Goal: Use online tool/utility: Utilize a website feature to perform a specific function

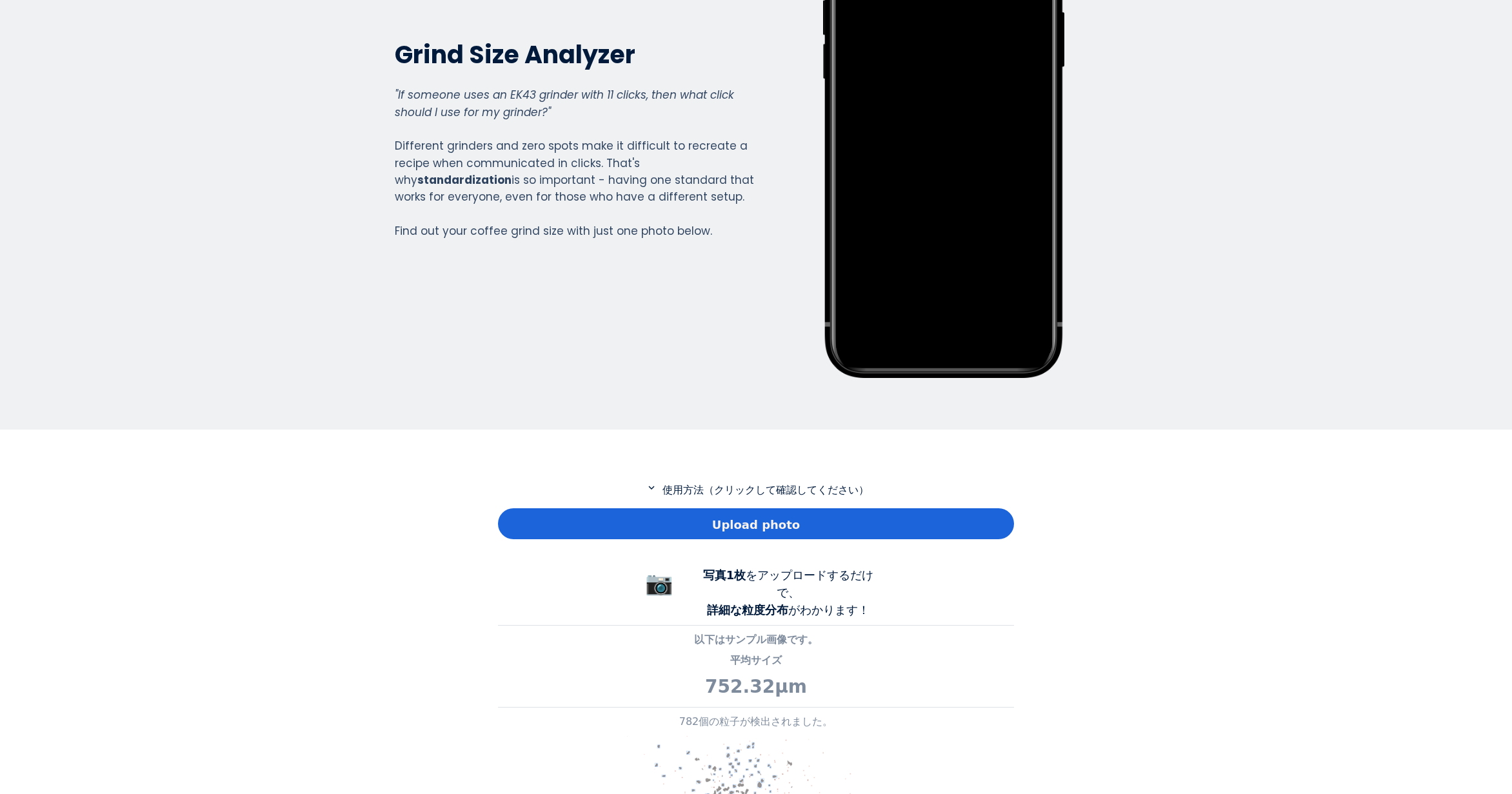
scroll to position [933, 516]
click at [566, 528] on div "Upload photo" at bounding box center [756, 523] width 516 height 31
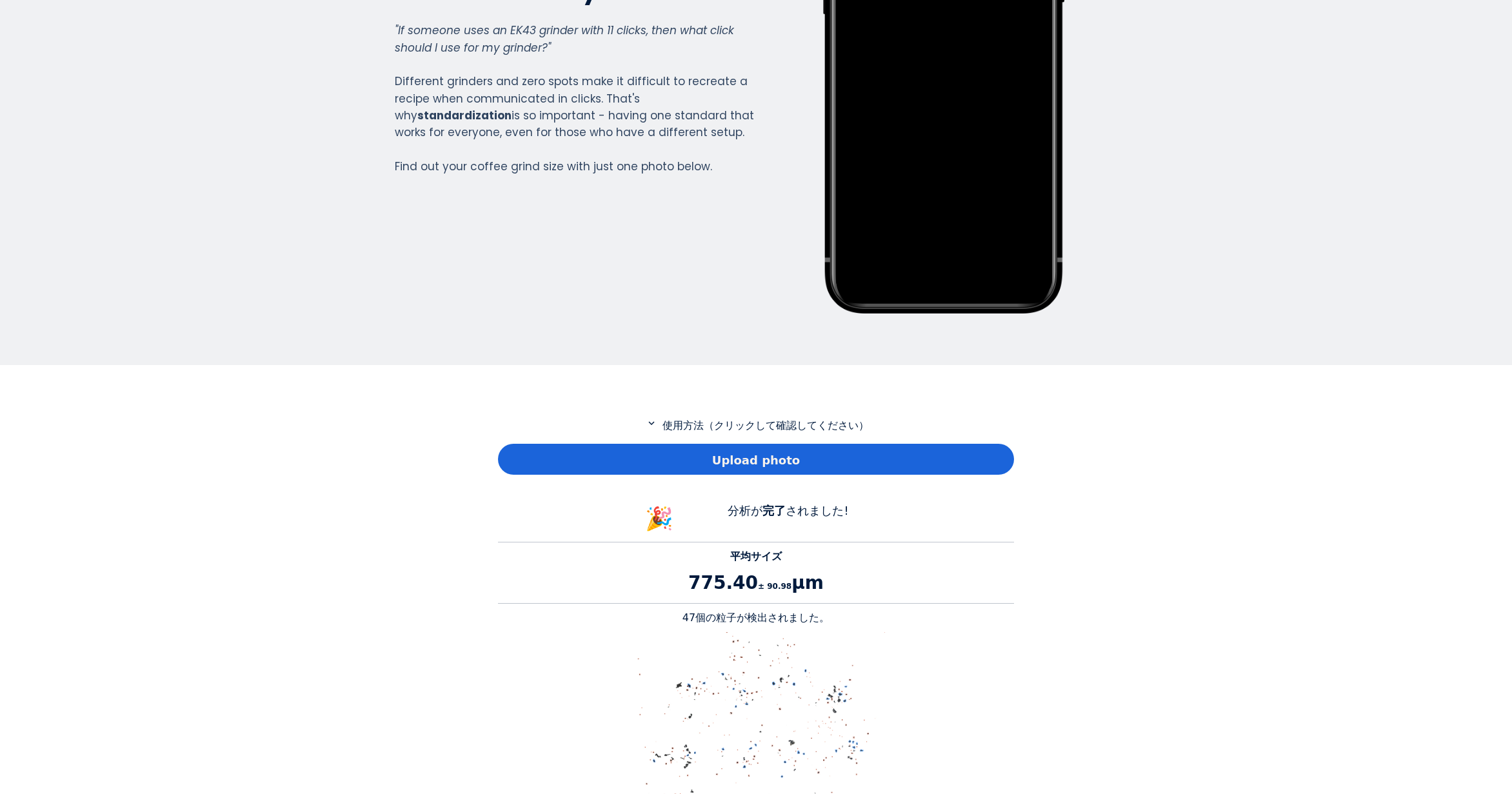
scroll to position [387, 0]
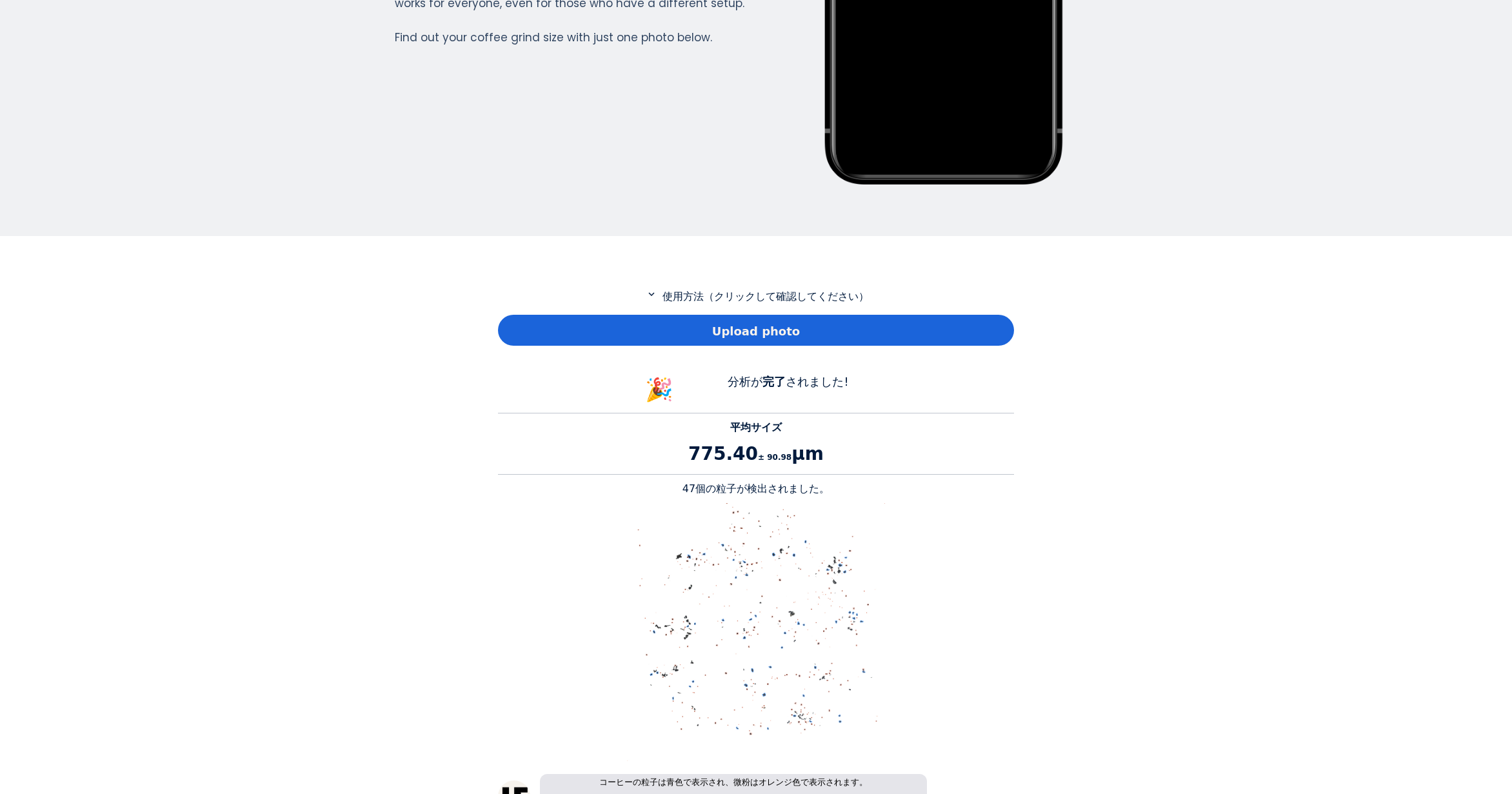
click at [695, 492] on p "47個の粒子が検出されました。" at bounding box center [756, 489] width 516 height 16
copy p "47"
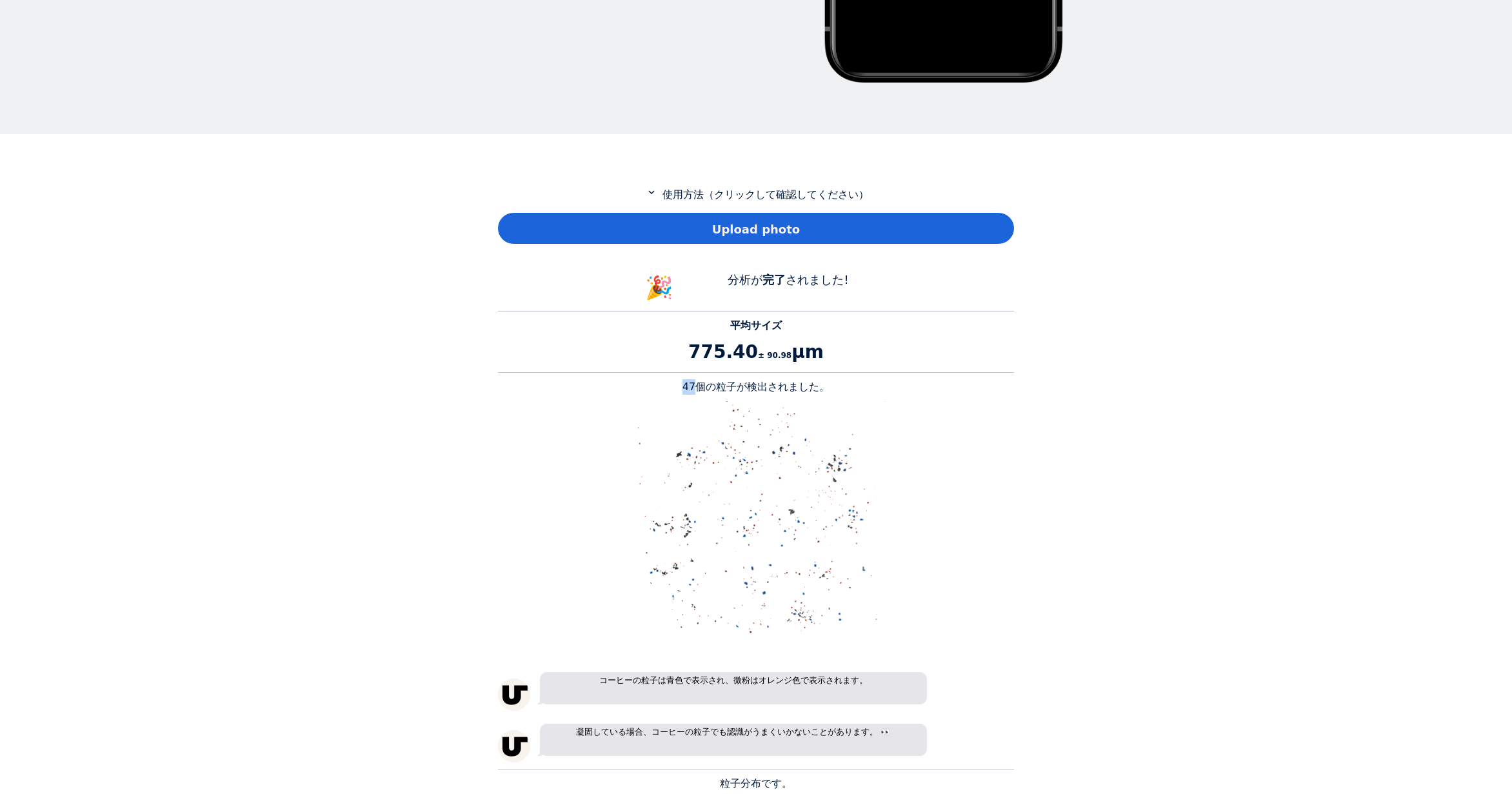
scroll to position [645, 0]
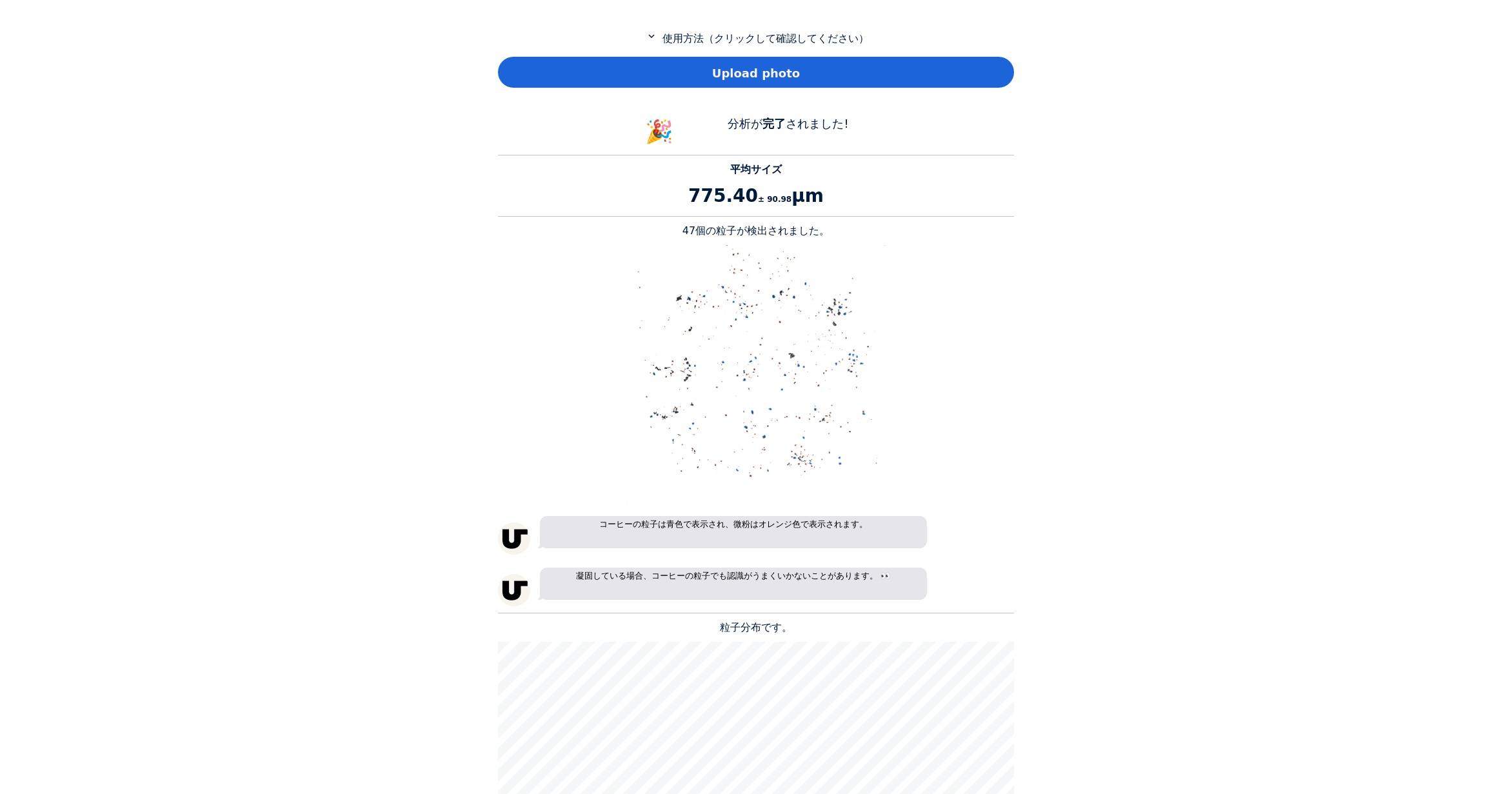
click at [9, 423] on div "Home Courses About us Tools Sign in" at bounding box center [756, 397] width 1512 height 794
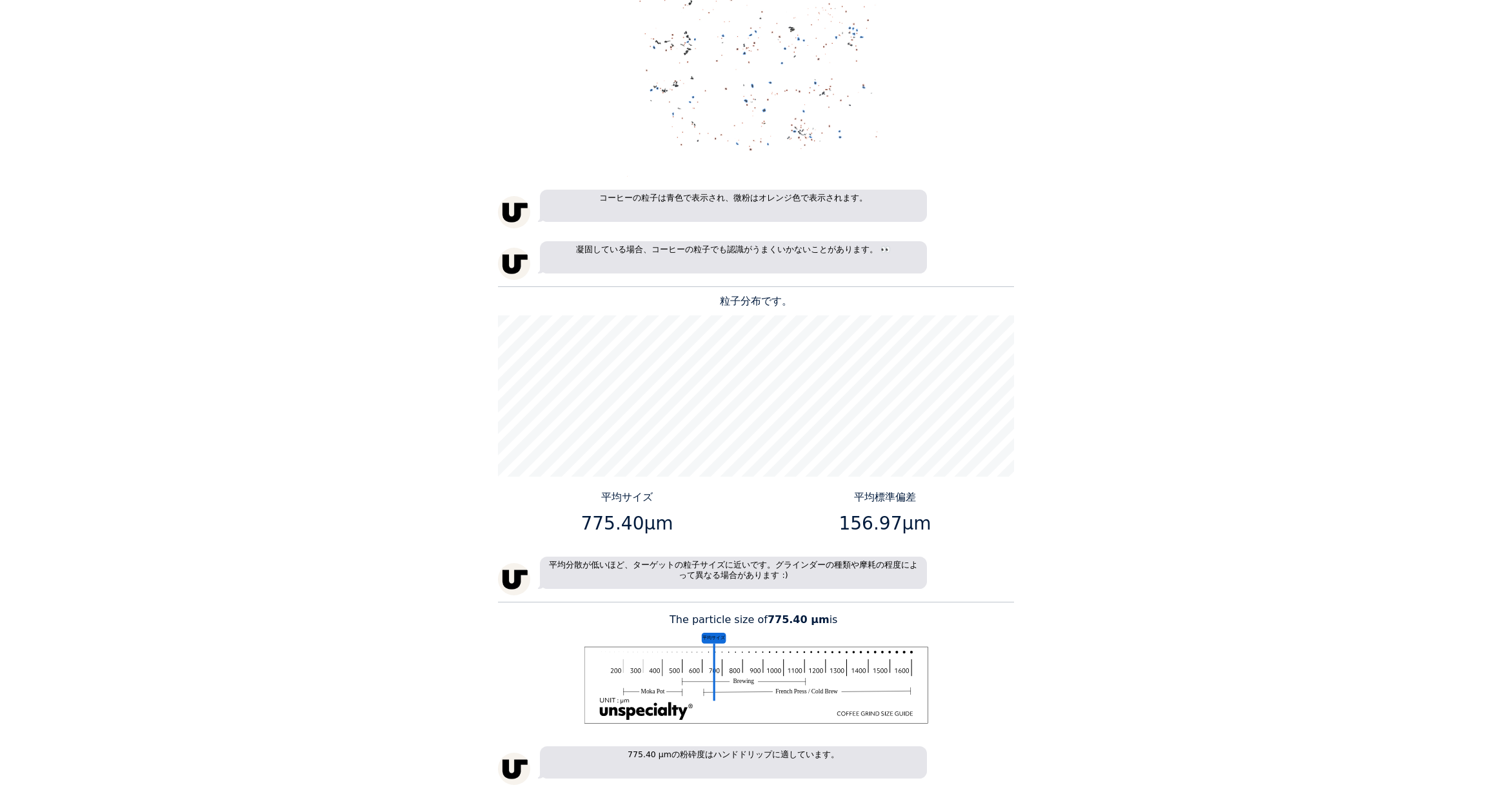
scroll to position [1031, 0]
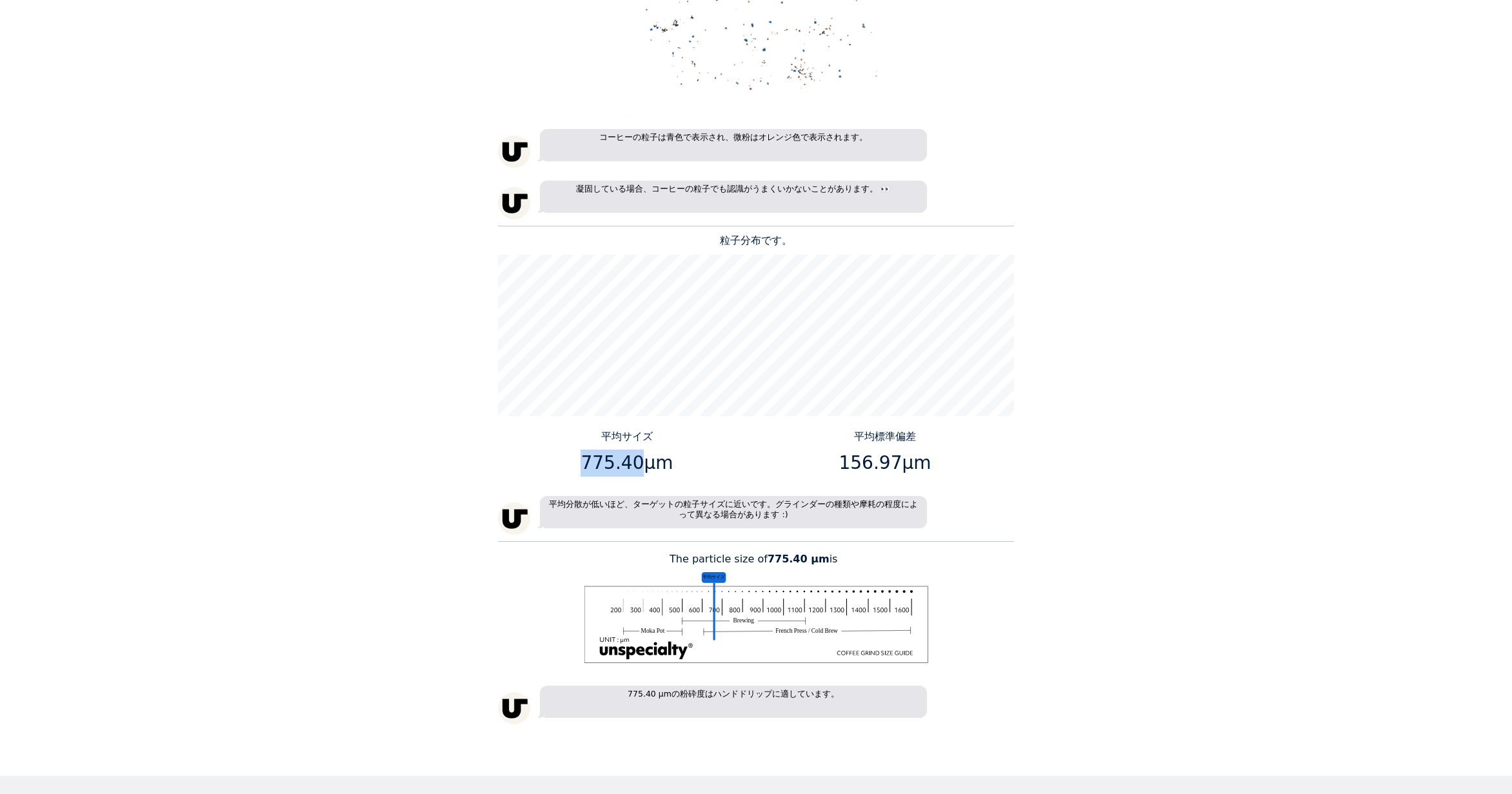
drag, startPoint x: 635, startPoint y: 466, endPoint x: 570, endPoint y: 465, distance: 65.0
click at [570, 465] on p "775.40μm" at bounding box center [627, 463] width 249 height 27
copy p "775.40"
drag, startPoint x: 893, startPoint y: 462, endPoint x: 847, endPoint y: 461, distance: 46.0
click at [847, 461] on p "156.97μm" at bounding box center [884, 463] width 249 height 27
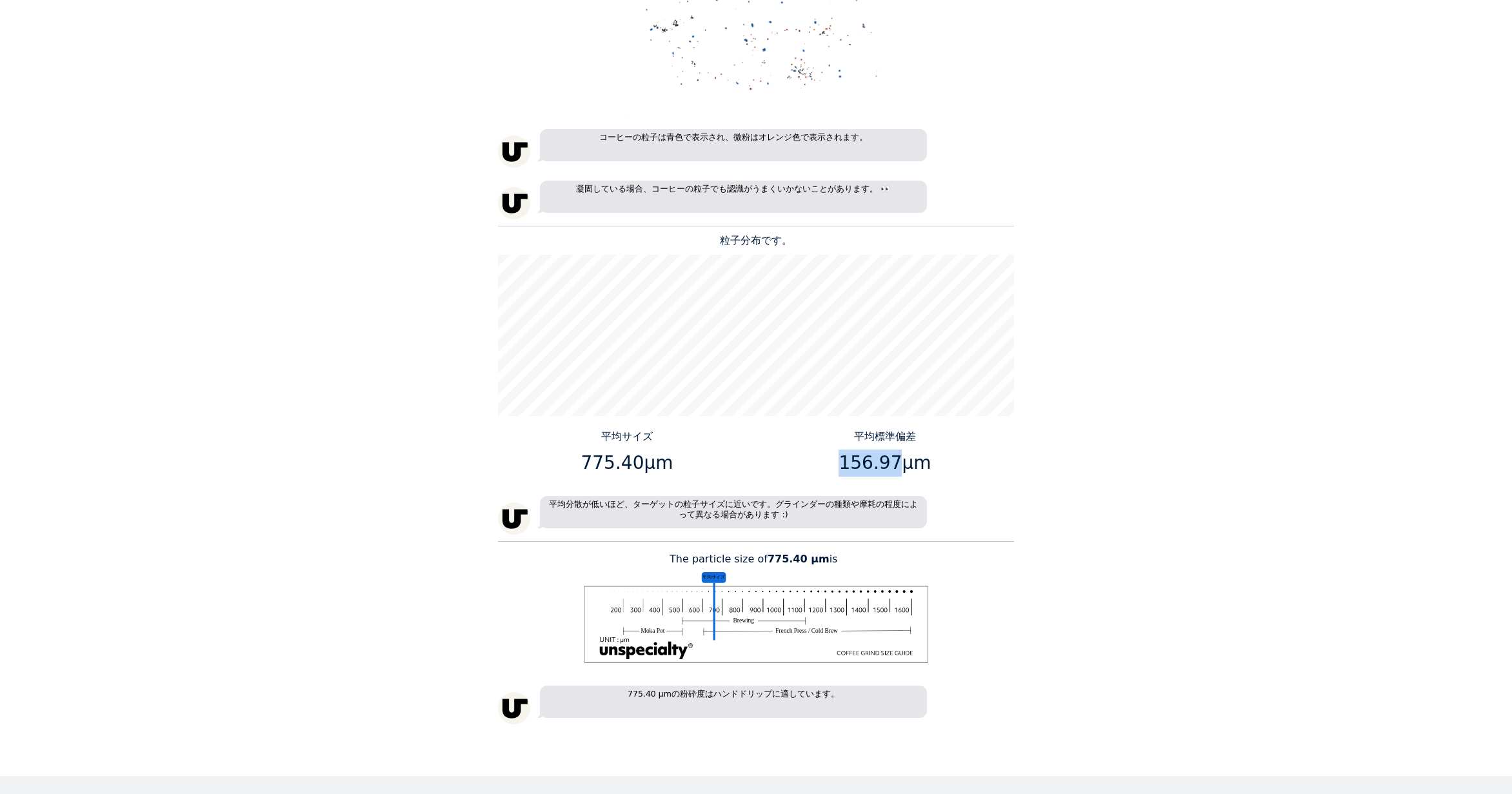
copy p "156.97"
